Goal: Find specific page/section: Find specific page/section

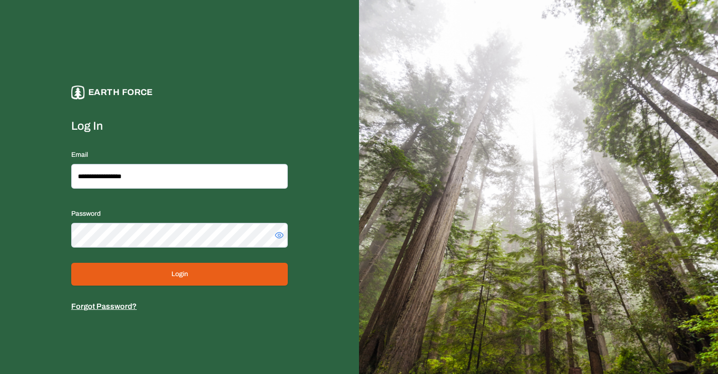
click at [255, 270] on button "Login" at bounding box center [179, 273] width 216 height 23
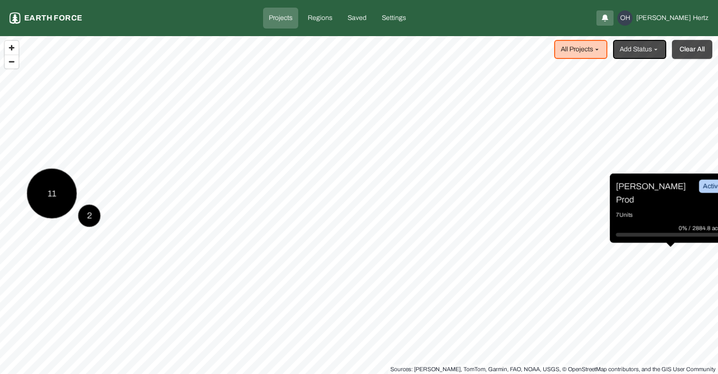
click at [700, 56] on button "Clear All" at bounding box center [692, 49] width 40 height 19
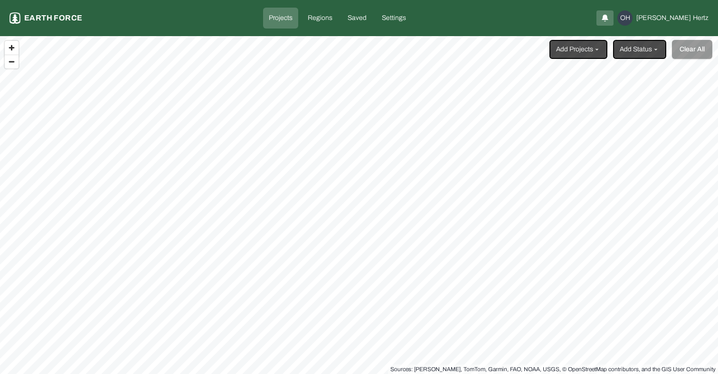
click at [599, 46] on html "Projects Earth force Projects Regions Saved Settings OH [PERSON_NAME] Add Proje…" at bounding box center [359, 187] width 718 height 374
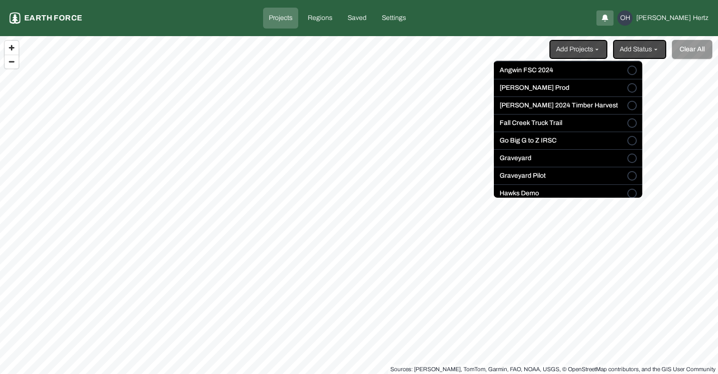
scroll to position [75, 0]
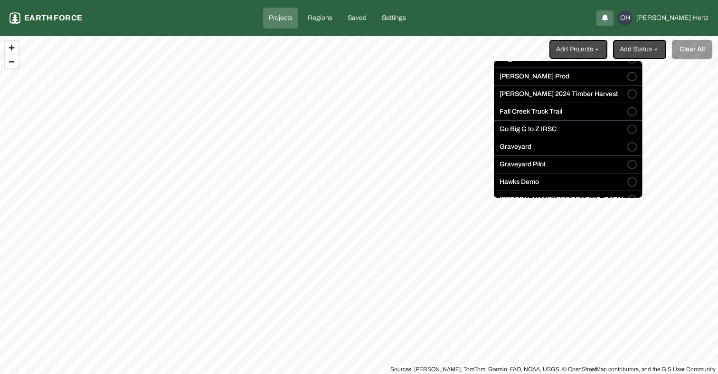
click at [627, 131] on button "Go Big G to Z IRSC" at bounding box center [631, 128] width 9 height 9
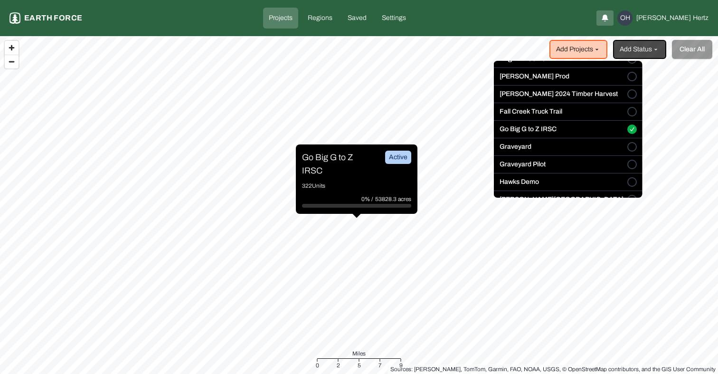
click at [330, 160] on html "Projects Earth force Projects Regions Saved Settings OH [PERSON_NAME] Add Proje…" at bounding box center [359, 187] width 718 height 374
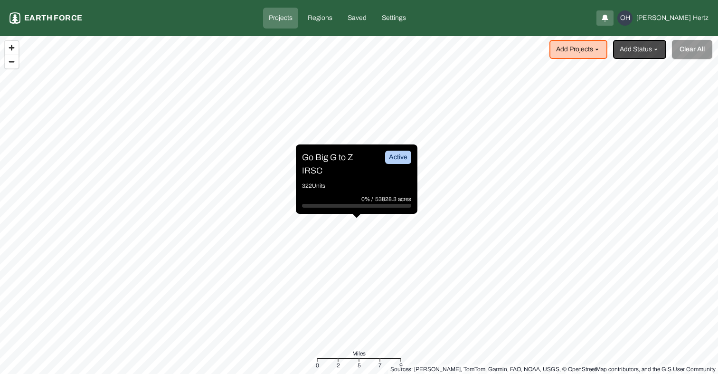
click at [330, 157] on p "Go Big G to Z IRSC" at bounding box center [337, 163] width 71 height 27
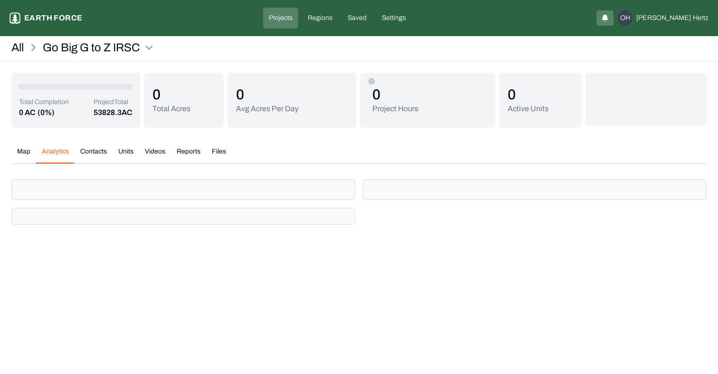
click at [63, 150] on button "Analytics" at bounding box center [55, 155] width 38 height 17
click at [28, 151] on button "Map" at bounding box center [23, 155] width 25 height 17
